Goal: Ask a question

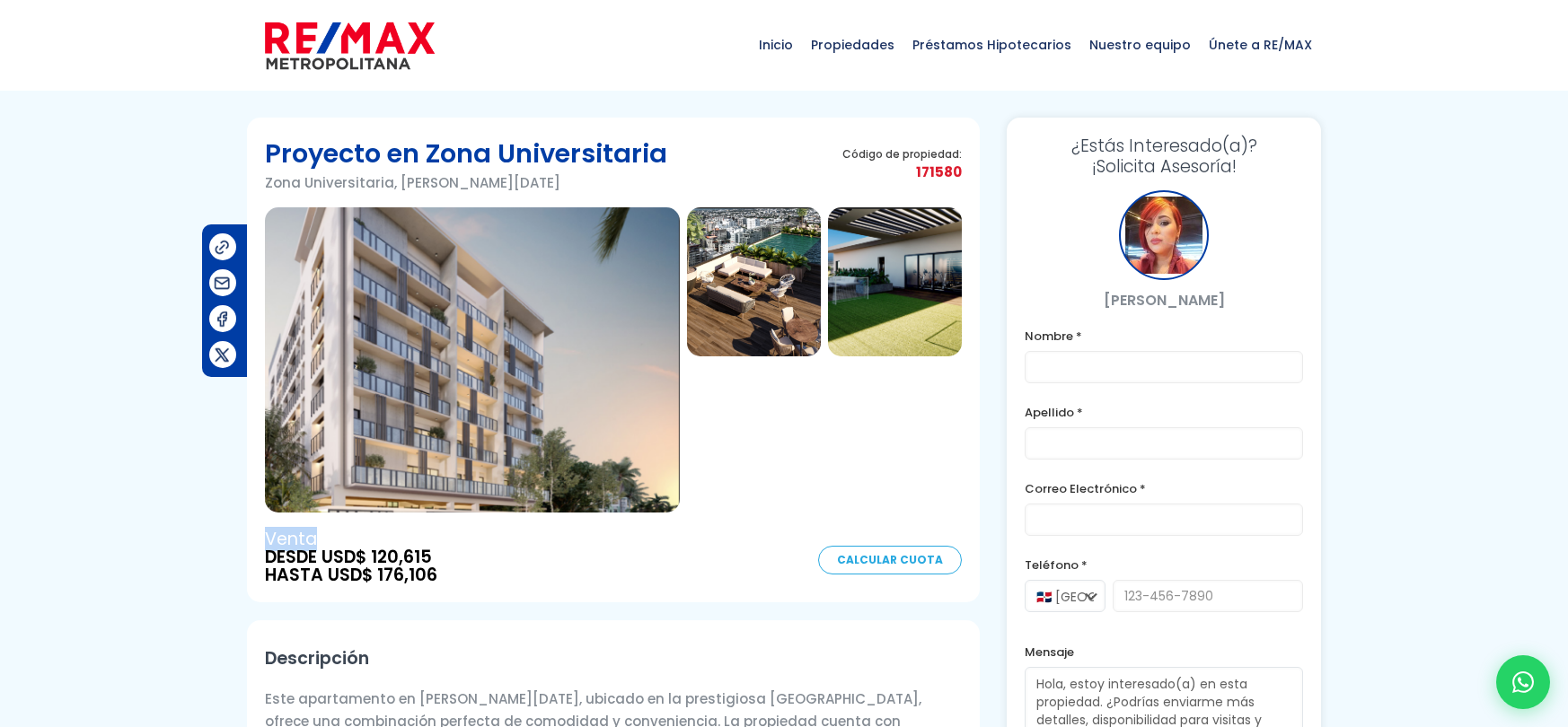
drag, startPoint x: 267, startPoint y: 537, endPoint x: 324, endPoint y: 537, distance: 57.0
click at [324, 537] on span "Venta" at bounding box center [351, 540] width 172 height 18
drag, startPoint x: 1119, startPoint y: 302, endPoint x: 1281, endPoint y: 322, distance: 163.2
click at [1281, 322] on div "¿Estás Interesado(a)? ¡Solicita Asesoría! [PERSON_NAME] Nombre * Apellido * Cor…" at bounding box center [1165, 463] width 315 height 691
copy div "[PERSON_NAME]"
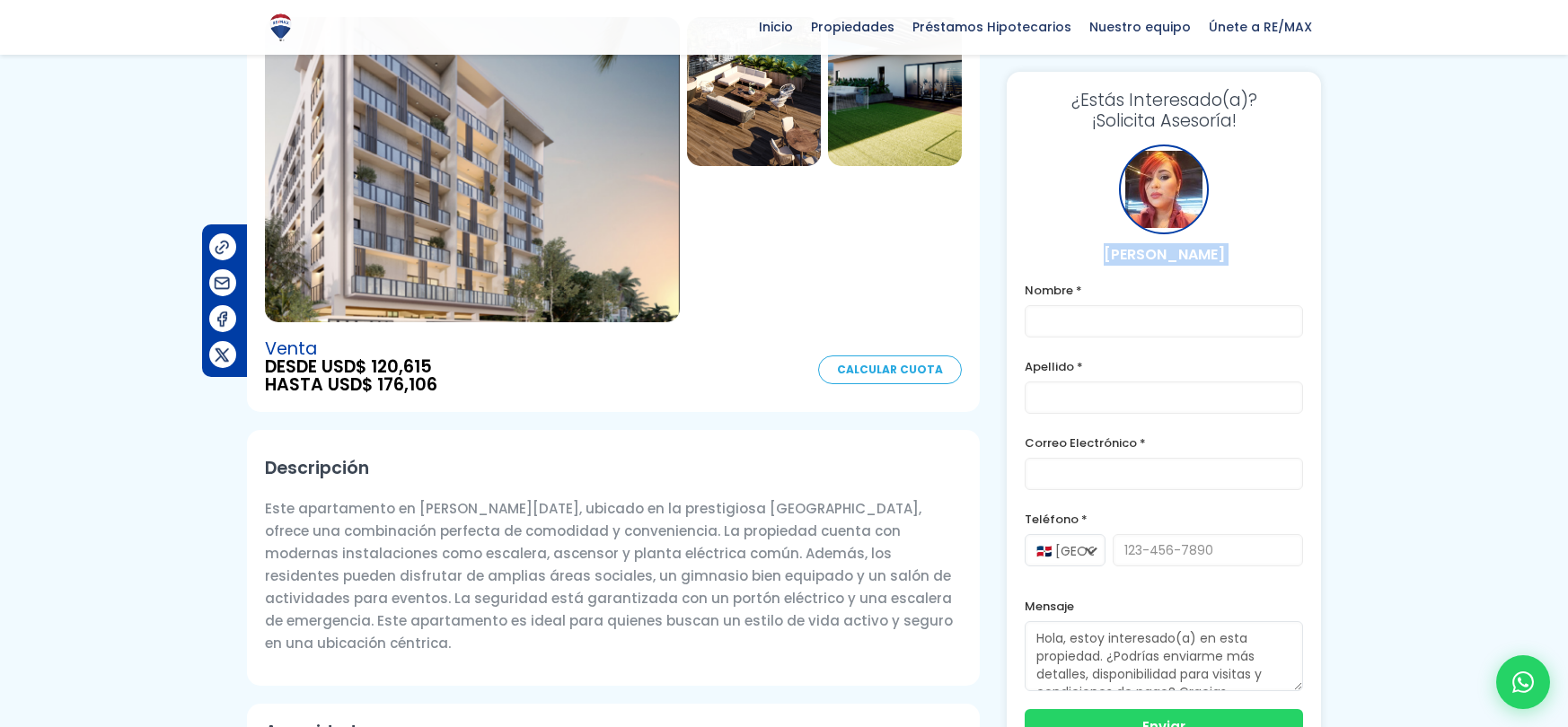
scroll to position [574, 0]
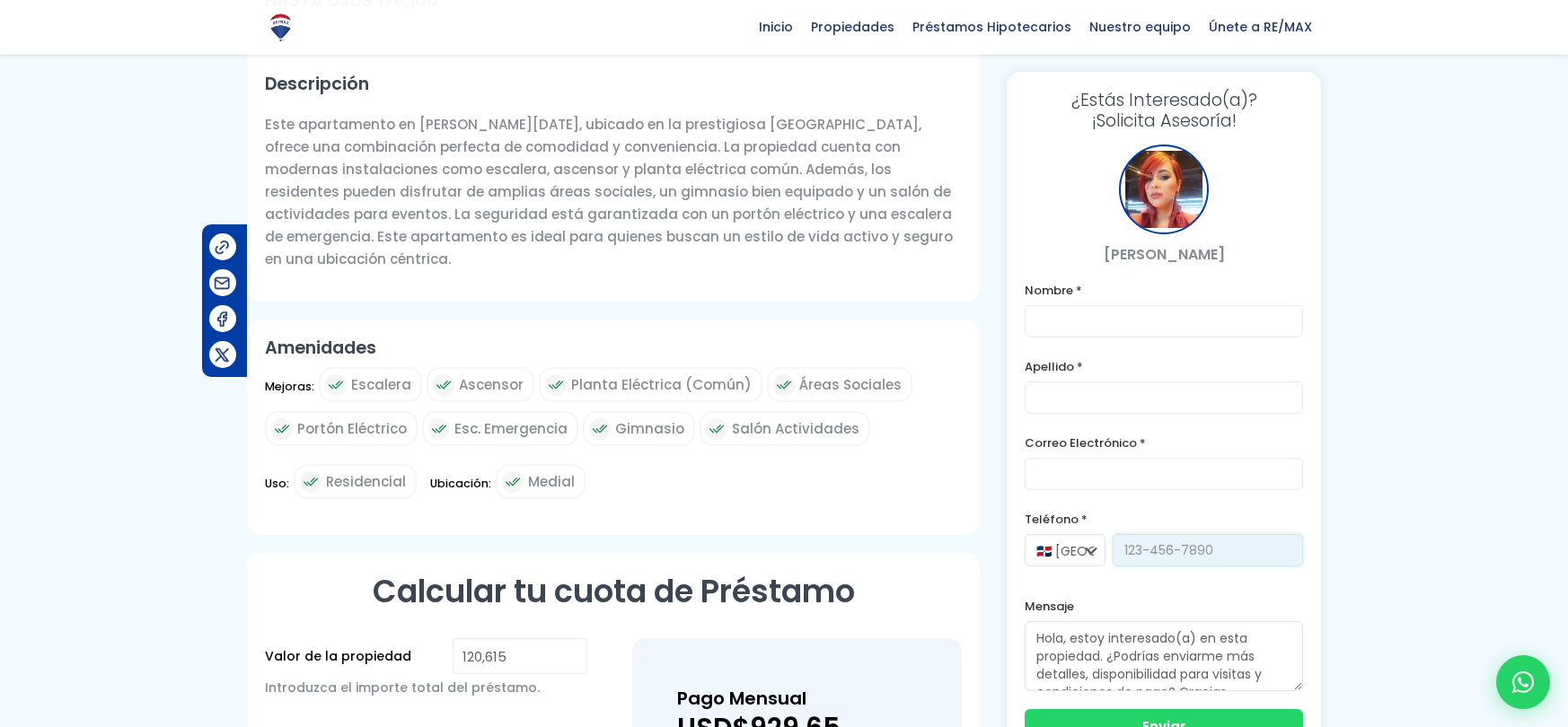
click at [1142, 556] on input "tel" at bounding box center [1207, 550] width 190 height 32
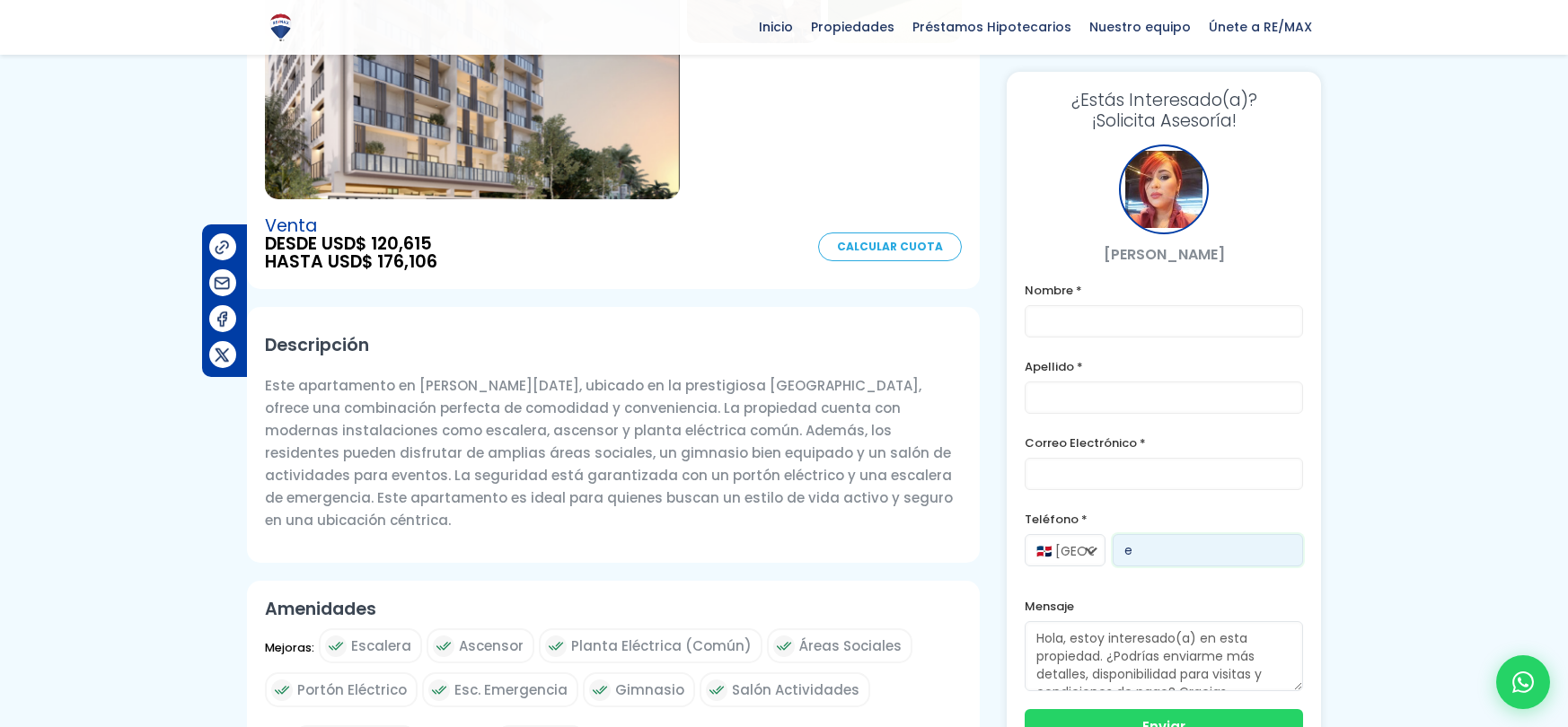
scroll to position [0, 0]
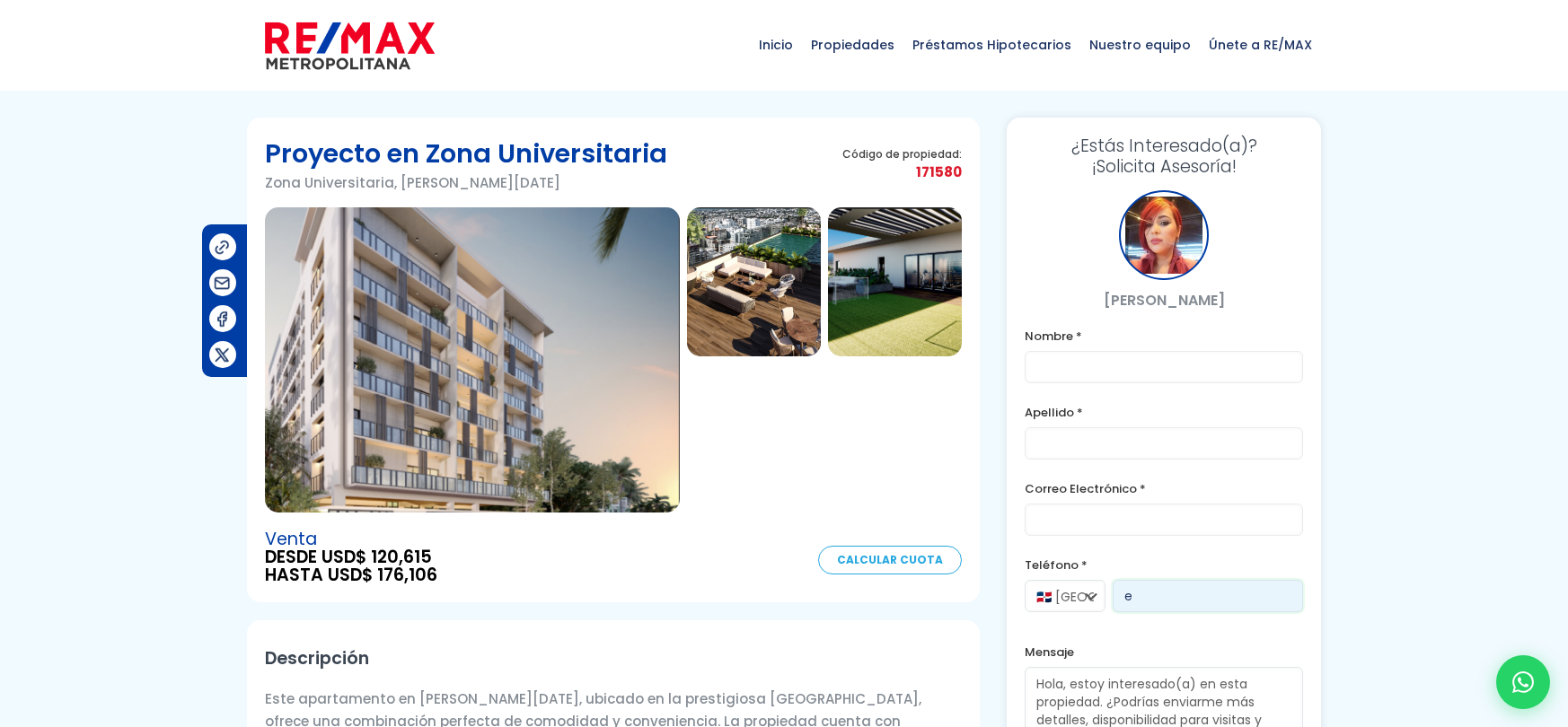
type input "e"
